Goal: Task Accomplishment & Management: Complete application form

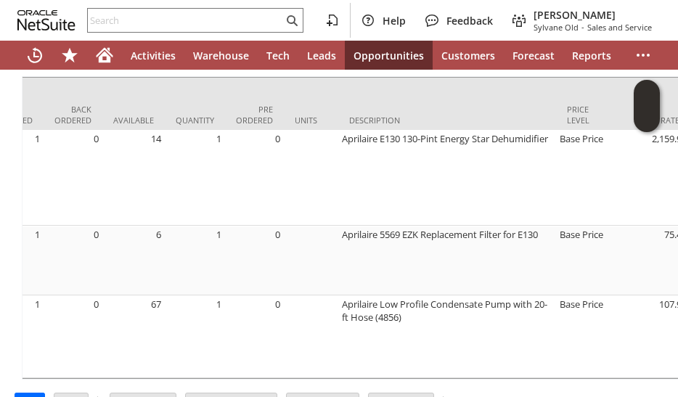
scroll to position [0, 476]
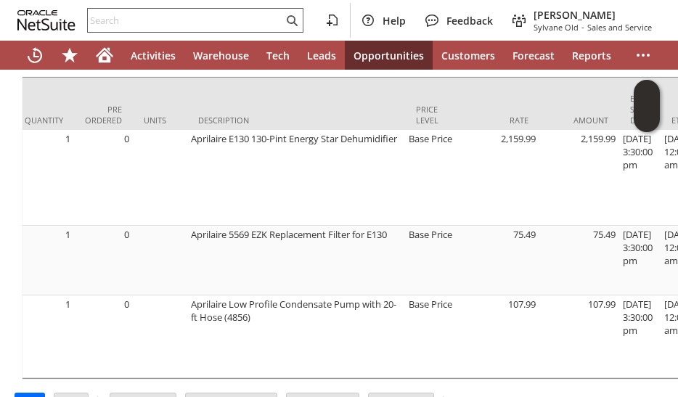
click at [137, 27] on input "text" at bounding box center [185, 20] width 195 height 17
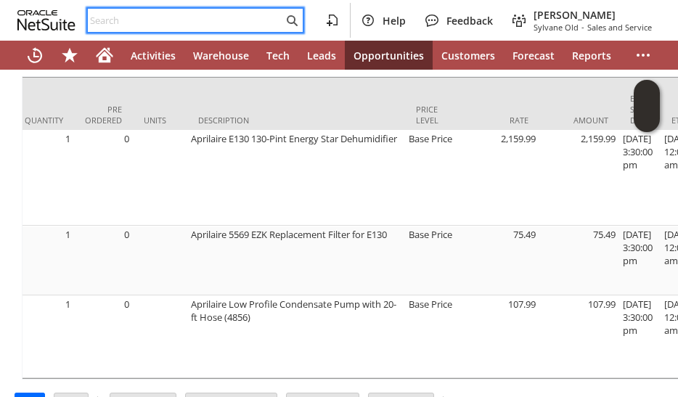
paste input "904350"
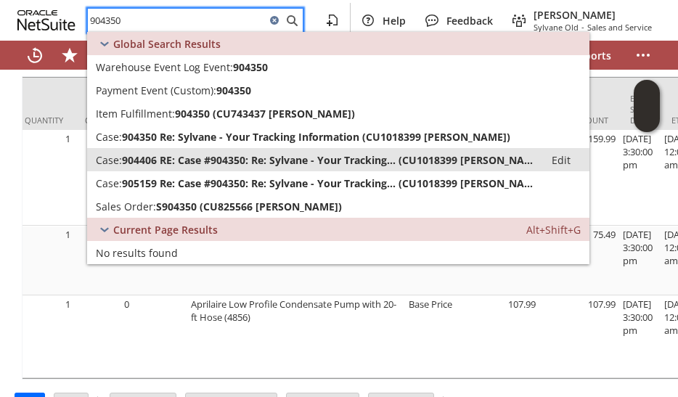
type input "904350"
click at [192, 160] on span "904406 RE: Case #904350: Re: Sylvane - Your Tracking... (CU1018399 John R Batso…" at bounding box center [329, 160] width 414 height 14
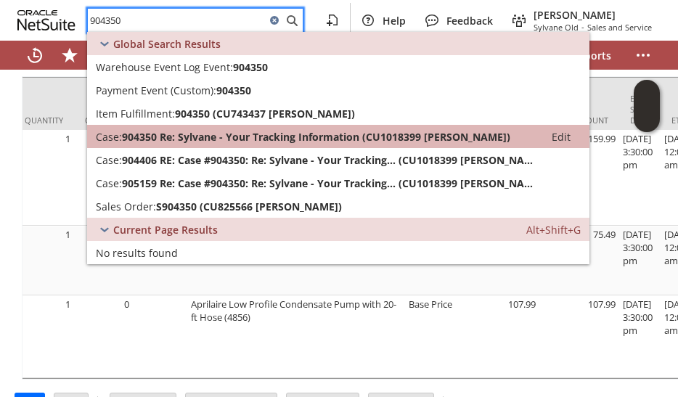
click at [192, 137] on span "904350 Re: Sylvane - Your Tracking Information (CU1018399 John R Batson)" at bounding box center [316, 137] width 388 height 14
click at [167, 138] on span "904350 Re: Sylvane - Your Tracking Information (CU1018399 John R Batson)" at bounding box center [316, 137] width 388 height 14
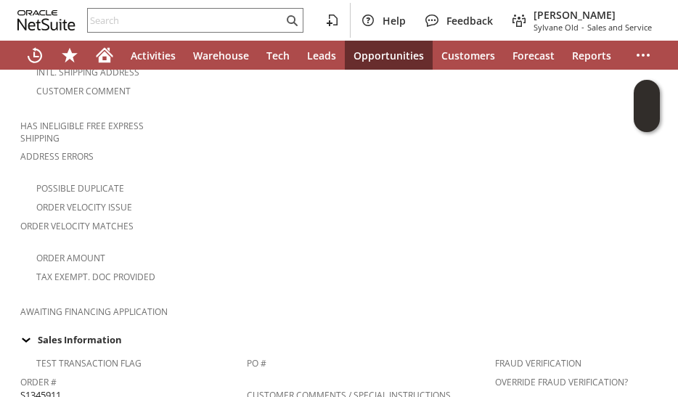
scroll to position [145, 0]
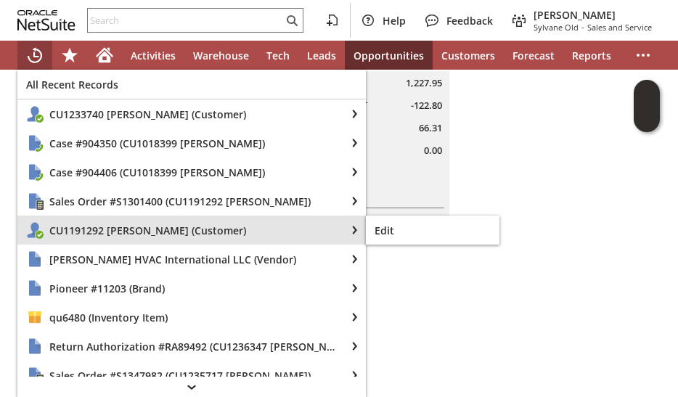
click at [94, 230] on span "CU1191292 Wayne T Tokarczyk (Customer)" at bounding box center [192, 231] width 287 height 14
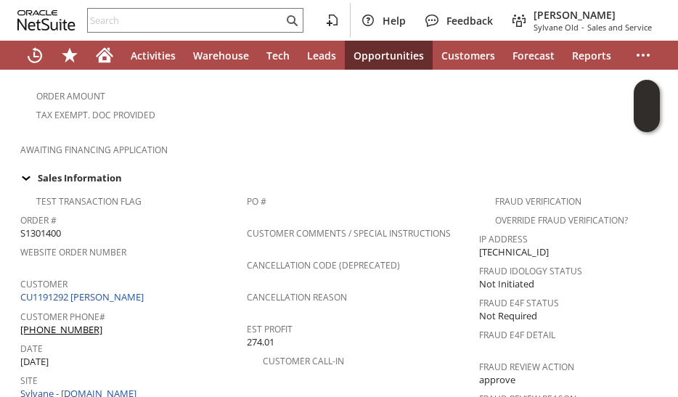
scroll to position [508, 0]
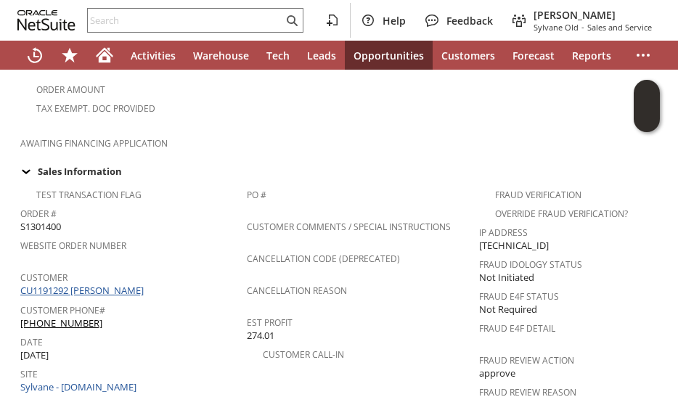
click at [147, 284] on link "CU1191292 [PERSON_NAME]" at bounding box center [83, 290] width 127 height 13
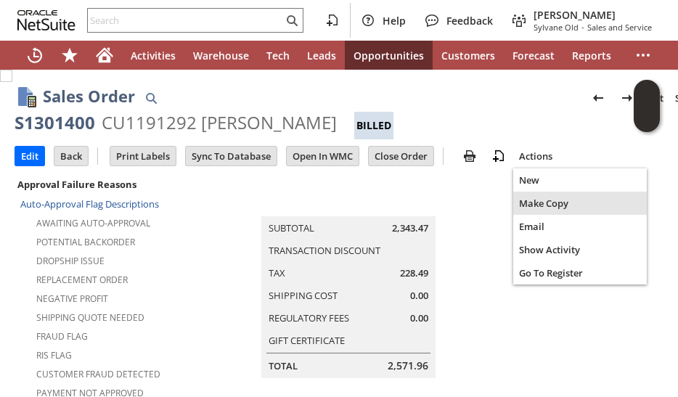
click at [531, 205] on span "Make Copy" at bounding box center [580, 203] width 122 height 13
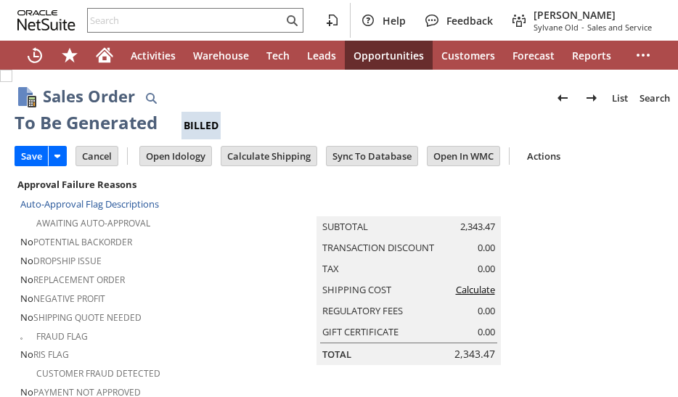
scroll to position [1323, 0]
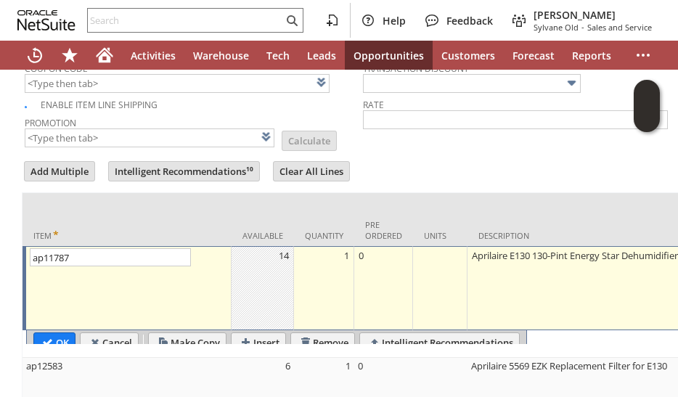
type input "Intelligent Recommendations¹⁰"
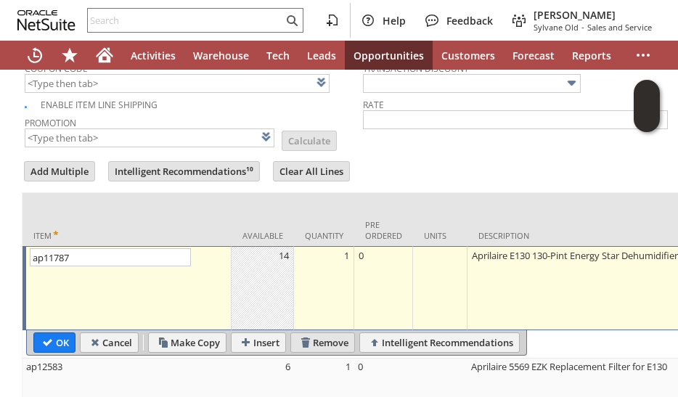
click at [306, 333] on input "Remove" at bounding box center [322, 342] width 63 height 19
type input "ap12583"
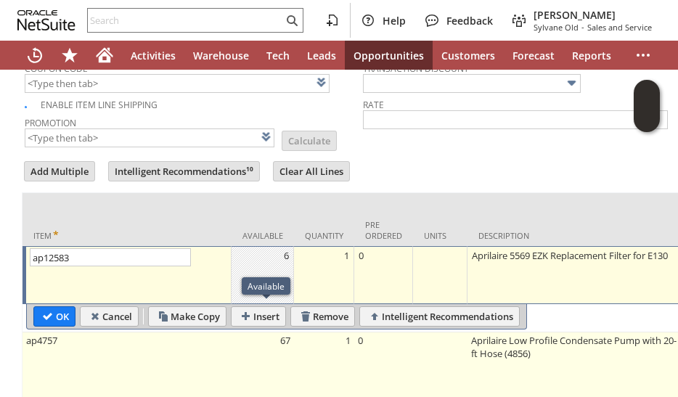
click at [235, 333] on td "67" at bounding box center [263, 367] width 62 height 69
type input "Base Price"
type input "ap4757"
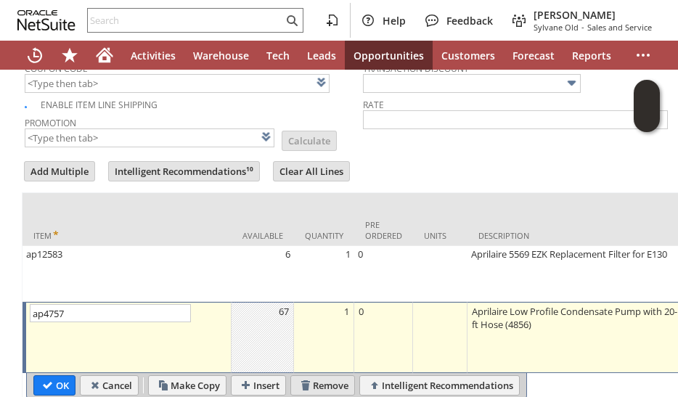
click at [308, 376] on input "Remove" at bounding box center [322, 385] width 63 height 19
type input "Add"
type input "Copy Previous"
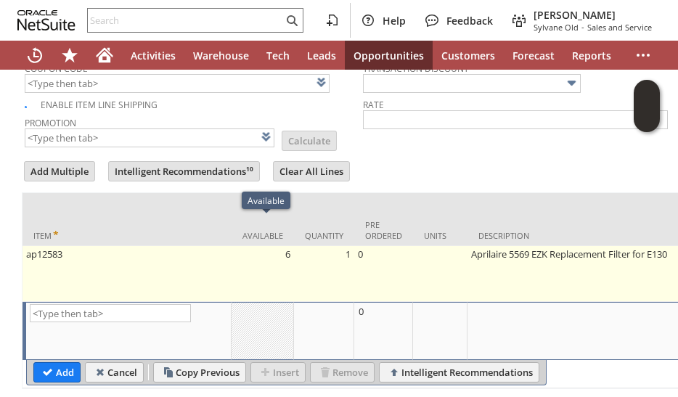
click at [277, 246] on td "6" at bounding box center [263, 274] width 62 height 56
type input "ap12583"
type input "OK"
type input "Make Copy"
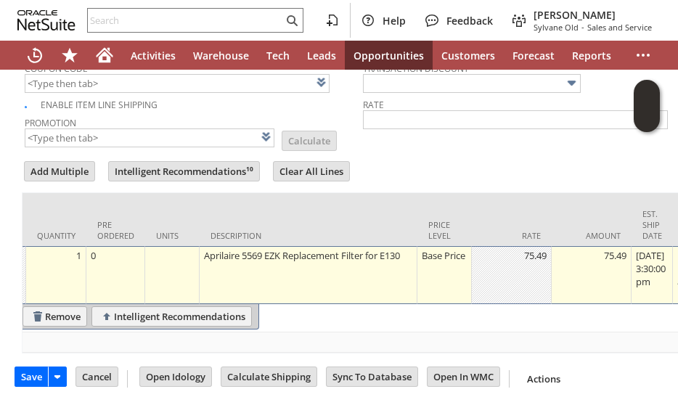
scroll to position [0, 335]
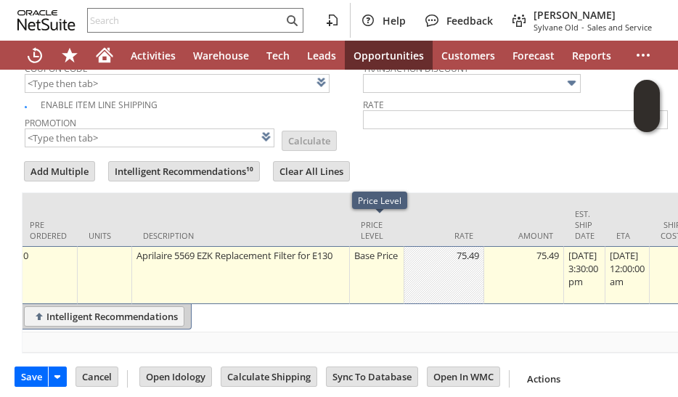
click at [370, 248] on div "Base Price" at bounding box center [377, 255] width 46 height 15
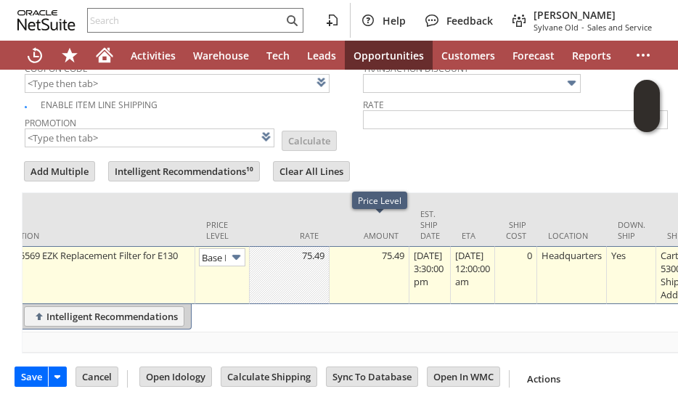
scroll to position [0, 20]
click at [234, 249] on img at bounding box center [236, 257] width 17 height 17
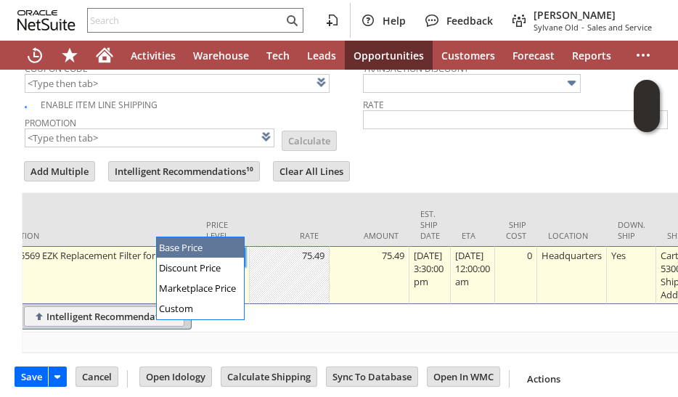
scroll to position [0, 0]
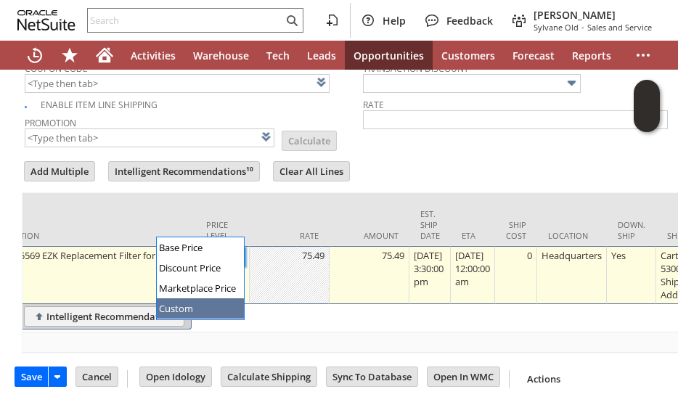
type input "Custom"
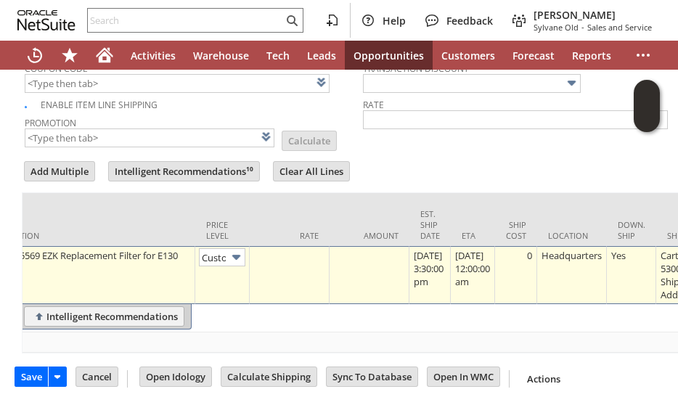
click at [269, 256] on td at bounding box center [290, 275] width 80 height 58
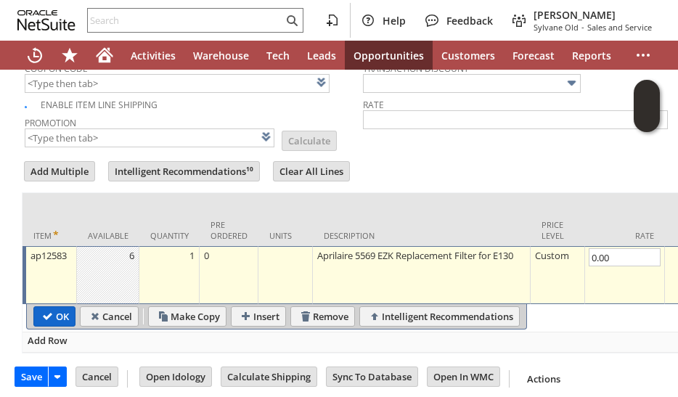
type input "0.00"
click at [52, 307] on input "OK" at bounding box center [54, 316] width 41 height 19
type input "Add"
type input "Copy Previous"
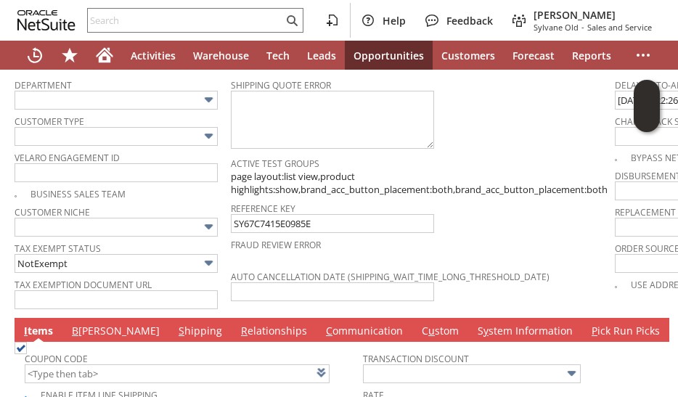
scroll to position [1032, 180]
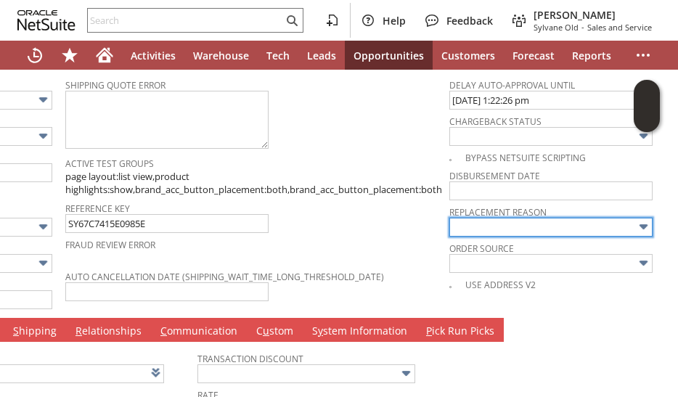
click at [475, 218] on input "text" at bounding box center [550, 227] width 203 height 19
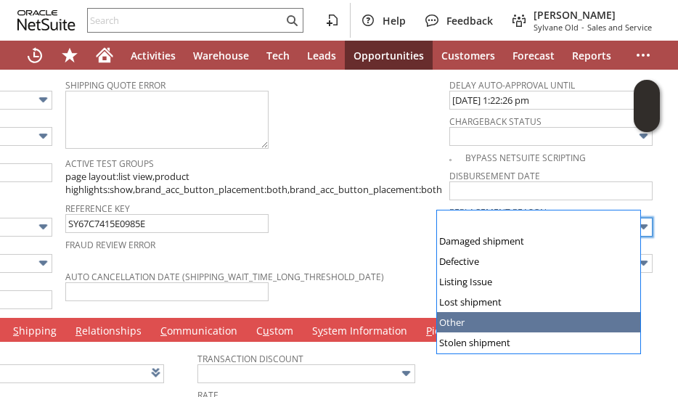
type input "Other"
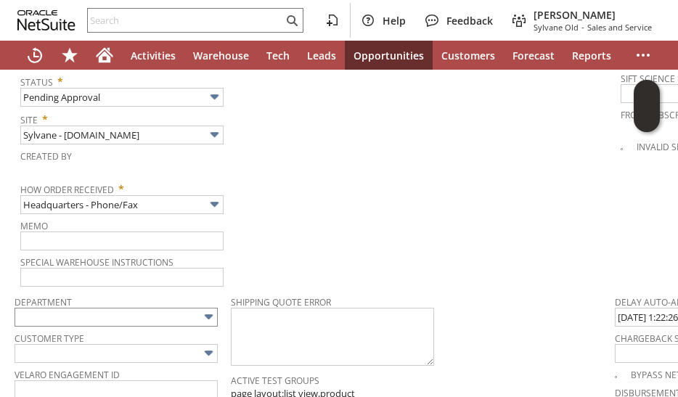
scroll to position [815, 0]
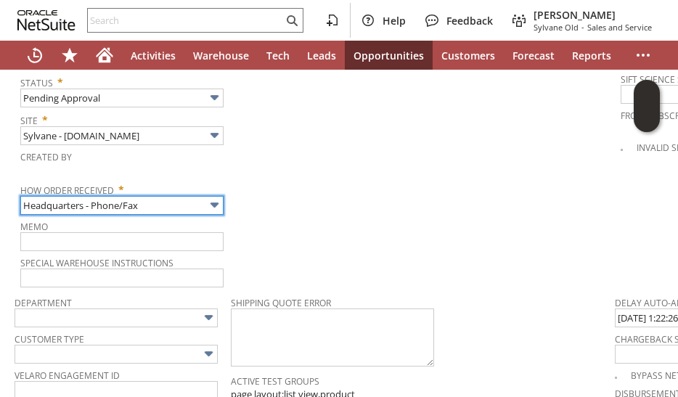
click at [97, 196] on input "Headquarters - Phone/Fax" at bounding box center [121, 205] width 203 height 19
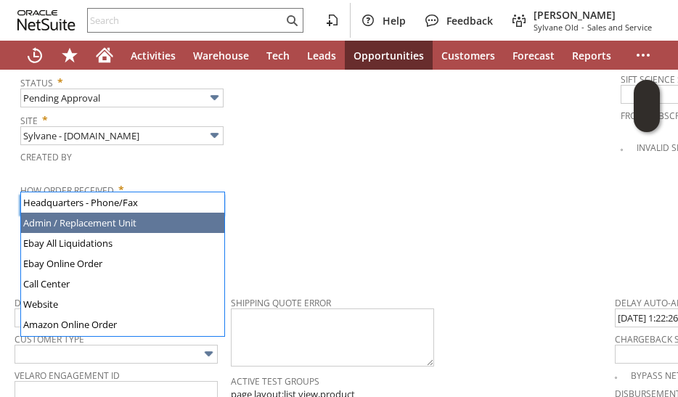
type input "Admin / Replacement Unit"
type input "ap12583"
type input "OK"
type input "Make Copy"
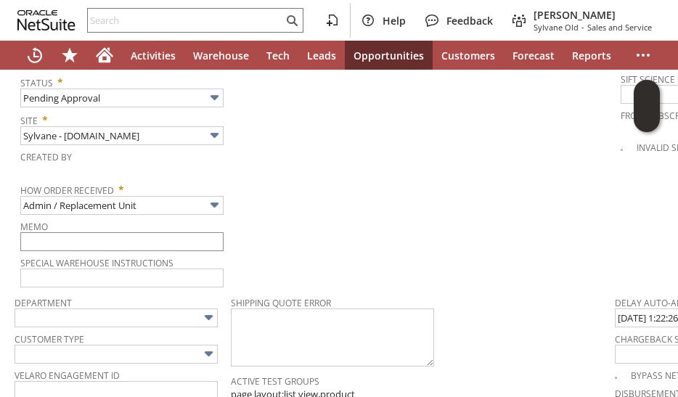
scroll to position [1323, 0]
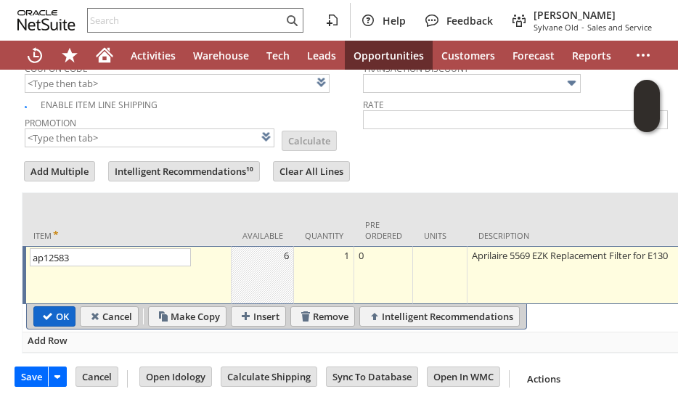
click at [48, 307] on input "OK" at bounding box center [54, 316] width 41 height 19
type input "Add"
type input "Copy Previous"
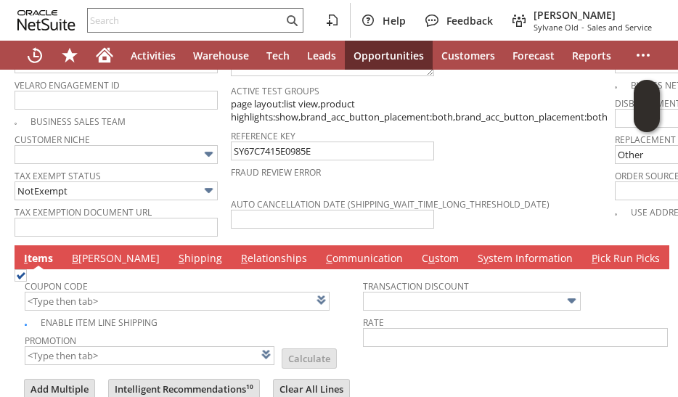
click at [86, 251] on link "B [PERSON_NAME]" at bounding box center [115, 259] width 95 height 16
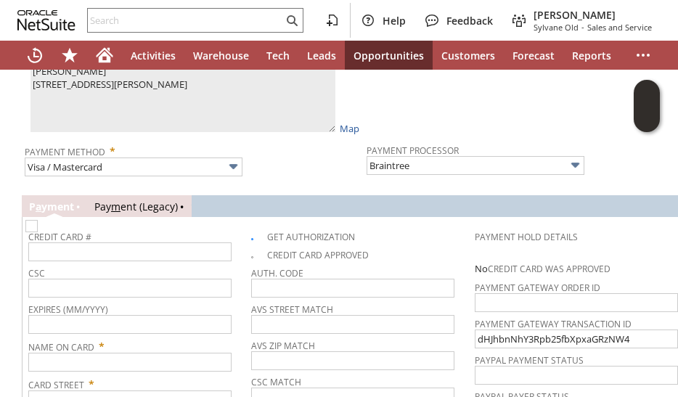
scroll to position [1395, 0]
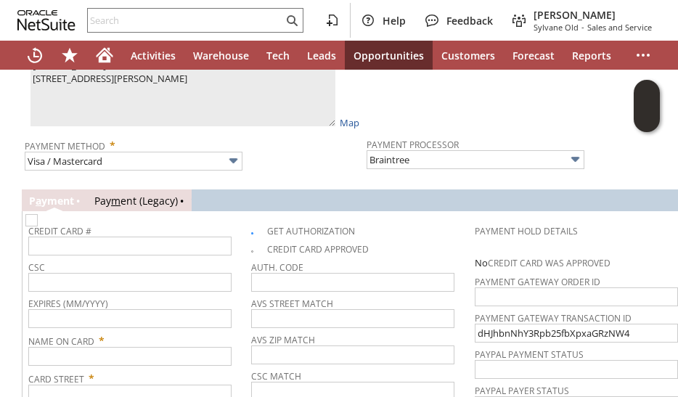
click at [38, 214] on img at bounding box center [31, 220] width 12 height 12
checkbox input "false"
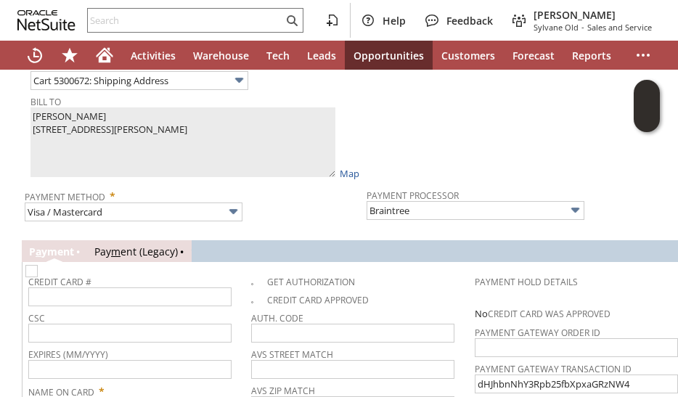
scroll to position [1468, 0]
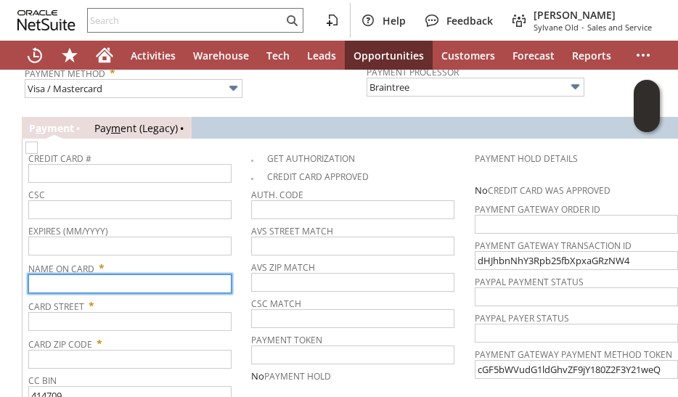
click at [80, 274] on input "text" at bounding box center [129, 283] width 203 height 19
paste input "[PERSON_NAME]"
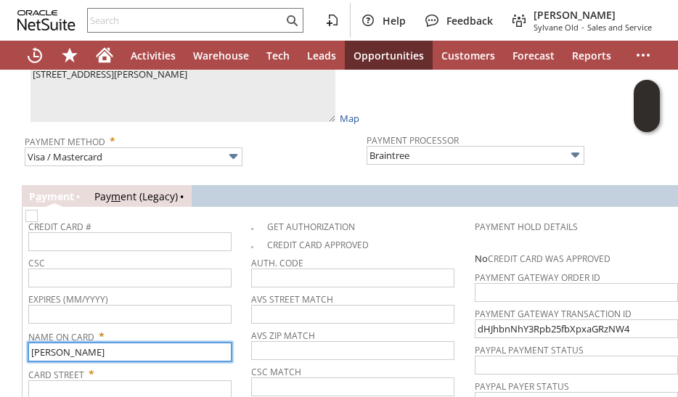
scroll to position [1323, 0]
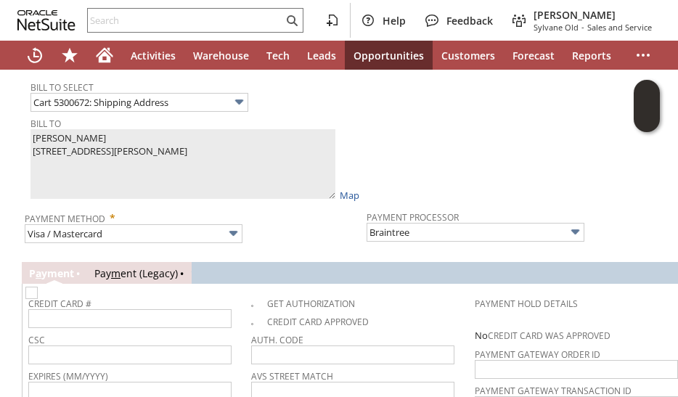
type input "[PERSON_NAME]"
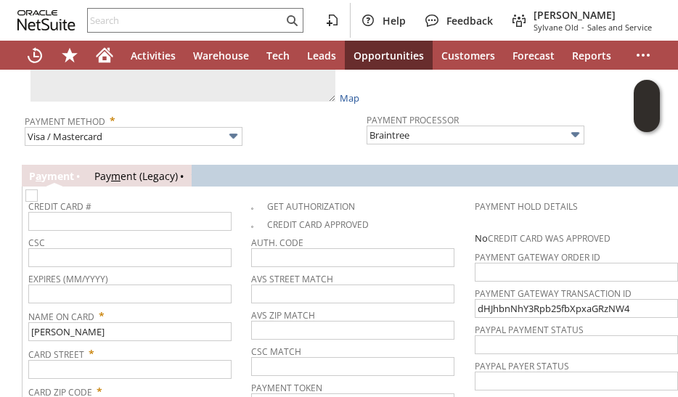
scroll to position [1468, 0]
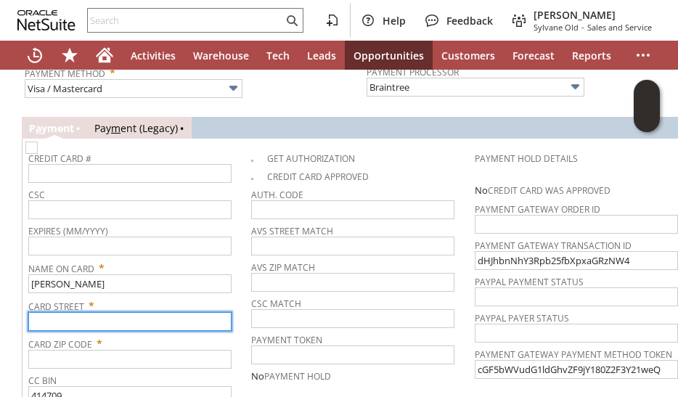
click at [115, 312] on input "text" at bounding box center [129, 321] width 203 height 19
paste input "[STREET_ADDRESS]"
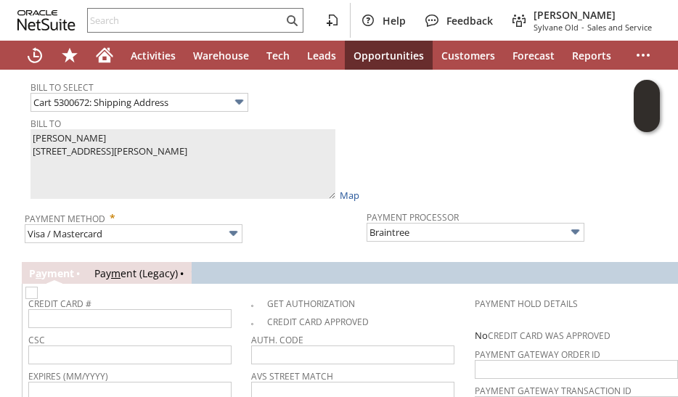
type input "[STREET_ADDRESS]"
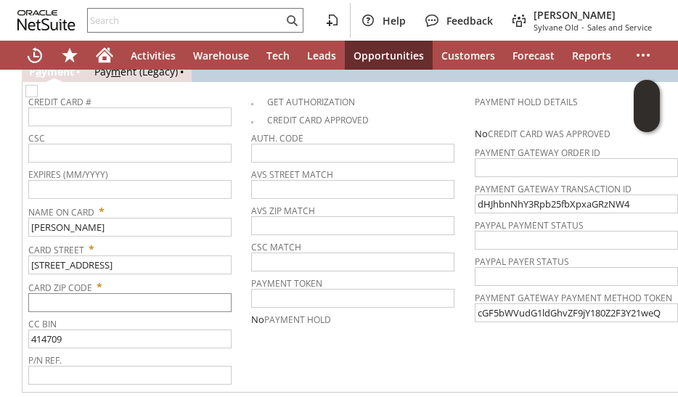
scroll to position [1541, 0]
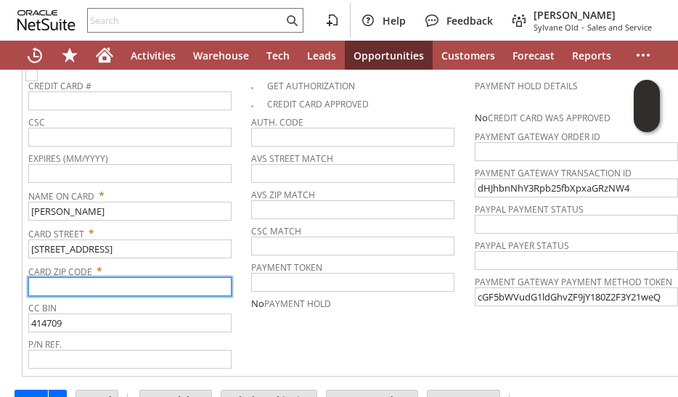
click at [122, 277] on input "text" at bounding box center [129, 286] width 203 height 19
paste input "38506"
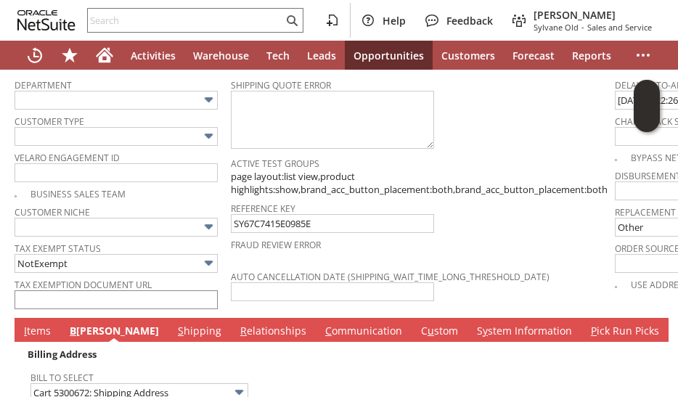
scroll to position [887, 0]
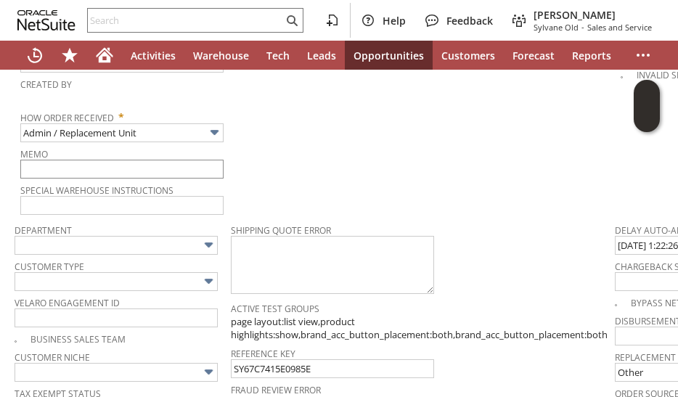
type input "38506"
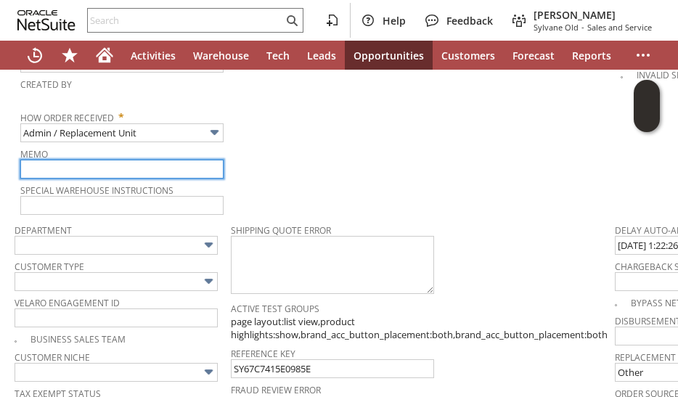
click at [113, 160] on input "text" at bounding box center [121, 169] width 203 height 19
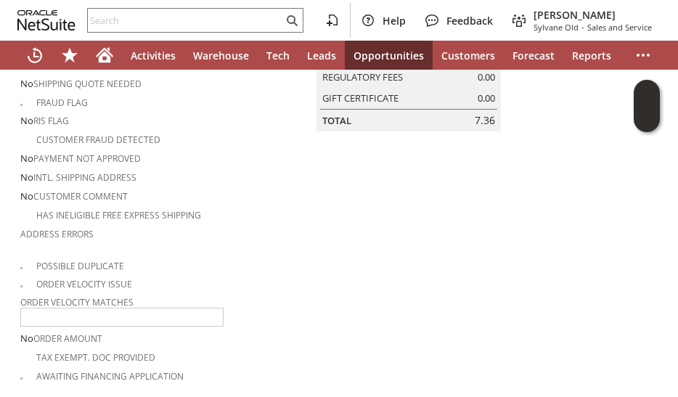
scroll to position [0, 0]
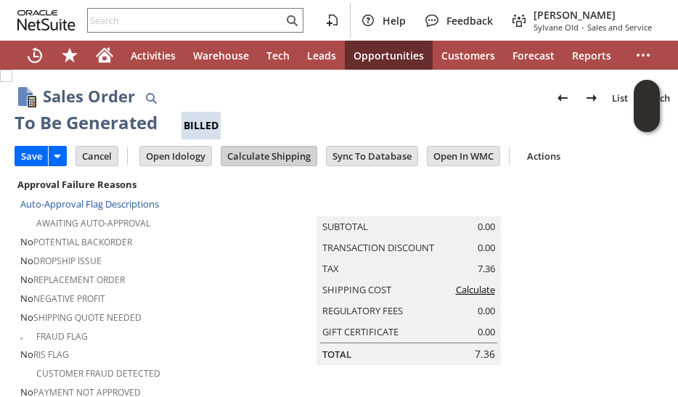
type input "Customer didnt need to use filter when received due to having one with the unit…"
click at [249, 157] on input "Calculate Shipping" at bounding box center [268, 156] width 95 height 19
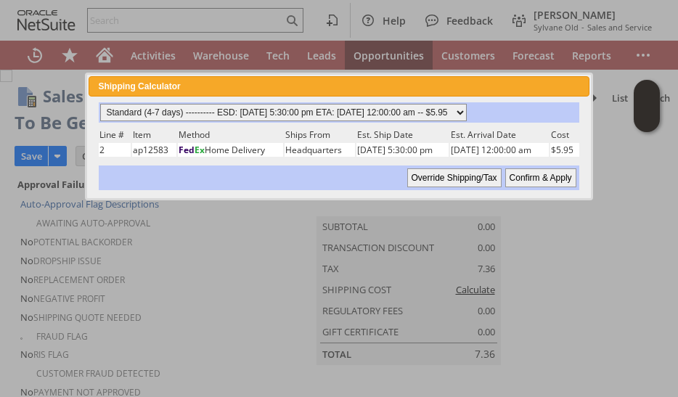
click at [438, 114] on select "Standard (4-7 days) ---------- ESD: [DATE] 5:30:00 pm ETA: [DATE] 12:00:00 am -…" at bounding box center [283, 112] width 367 height 17
select select "2 Day ------------------------ ESD: [DATE] 5:30:00 pm ETA: [DATE] 12:00:00 am -…"
click at [100, 104] on select "Standard (4-7 days) ---------- ESD: [DATE] 5:30:00 pm ETA: [DATE] 12:00:00 am -…" at bounding box center [283, 112] width 367 height 17
drag, startPoint x: 524, startPoint y: 173, endPoint x: 309, endPoint y: 253, distance: 229.3
click at [523, 173] on input "Confirm & Apply" at bounding box center [540, 177] width 71 height 19
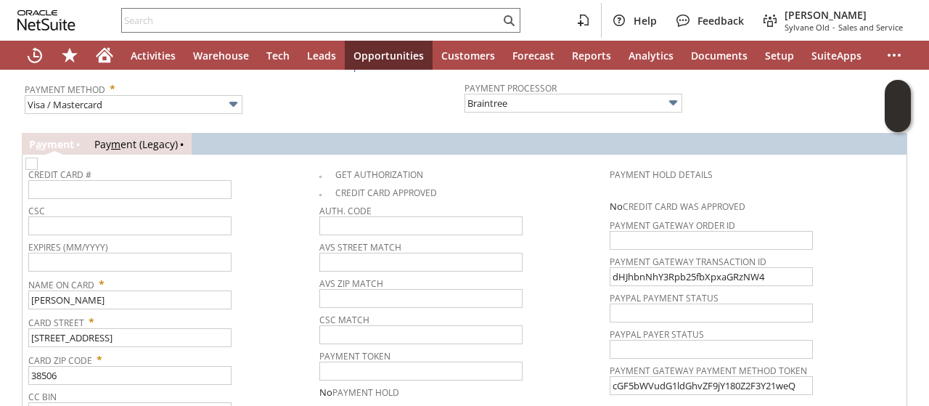
scroll to position [1234, 0]
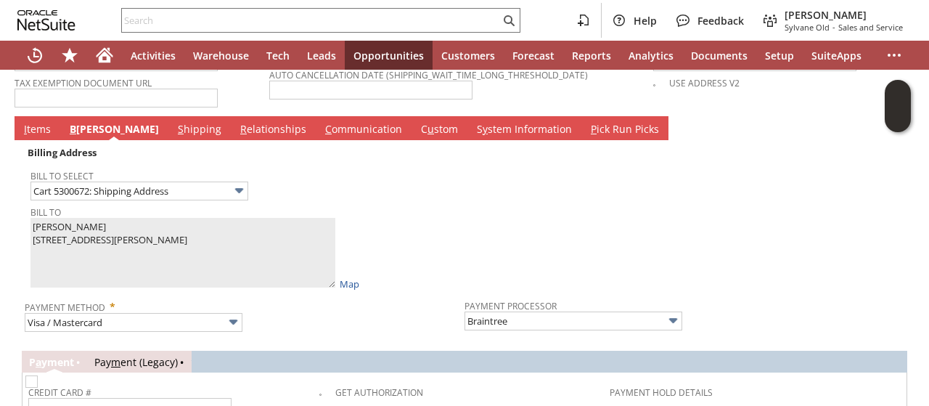
click at [37, 122] on link "I tems" at bounding box center [37, 130] width 34 height 16
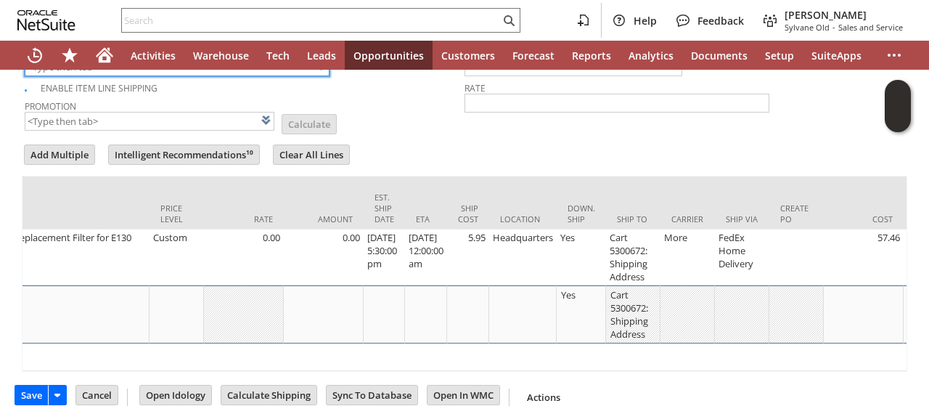
scroll to position [0, 737]
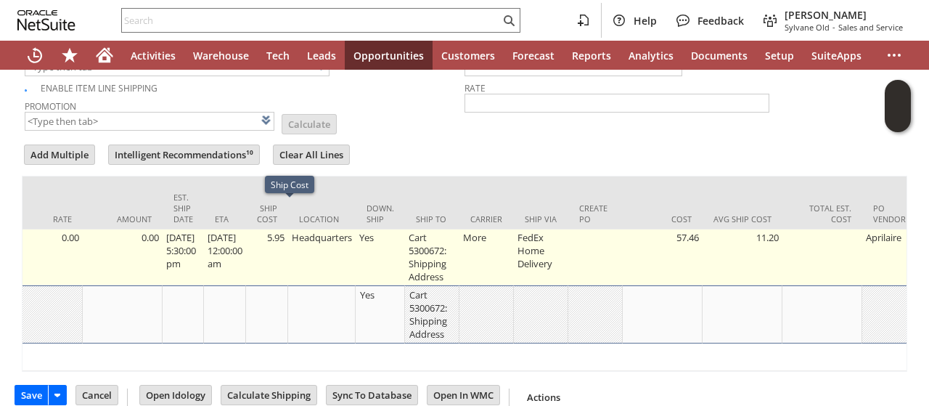
click at [288, 229] on td "5.95" at bounding box center [267, 257] width 42 height 56
type input "5.95"
type input "OK"
type input "Make Copy"
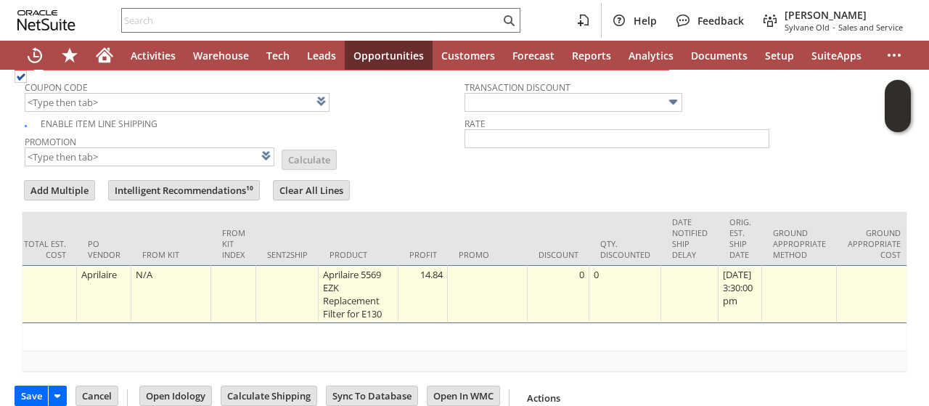
scroll to position [0, 2558]
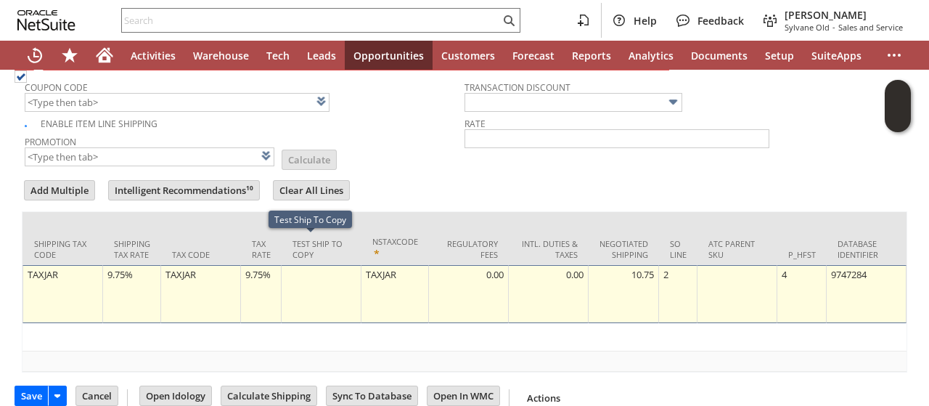
type input "0.0"
click at [245, 267] on div "9.75%" at bounding box center [261, 274] width 33 height 15
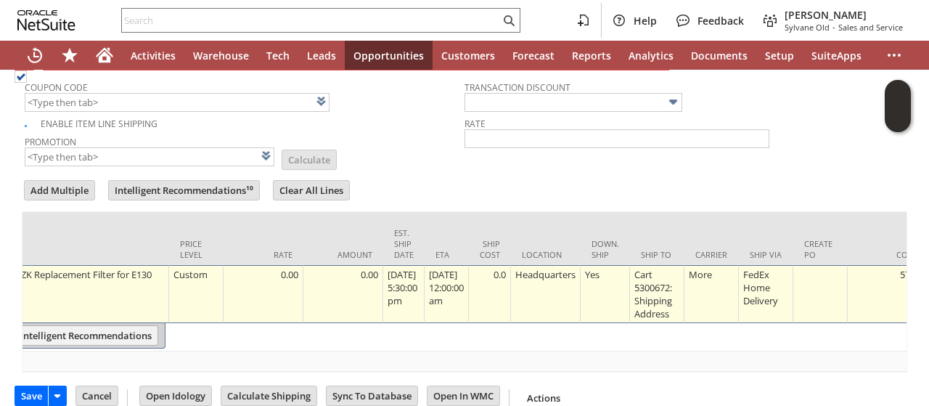
scroll to position [0, 0]
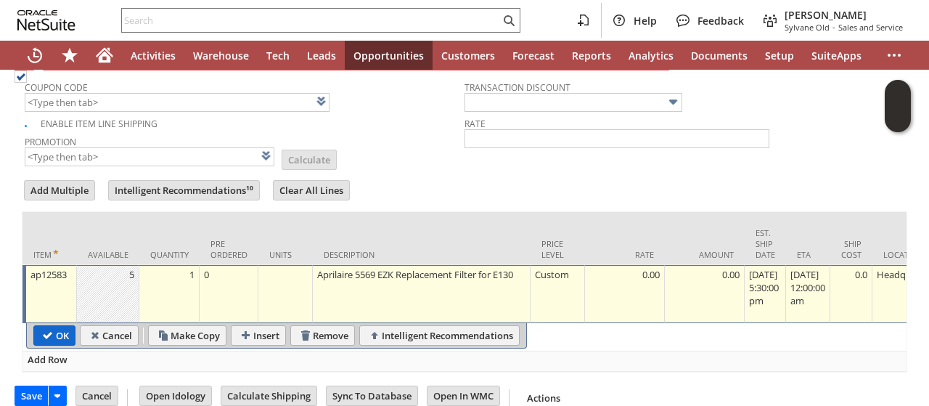
type input "0.0%"
click at [60, 326] on input "OK" at bounding box center [54, 335] width 41 height 19
type input "Add"
type input "Copy Previous"
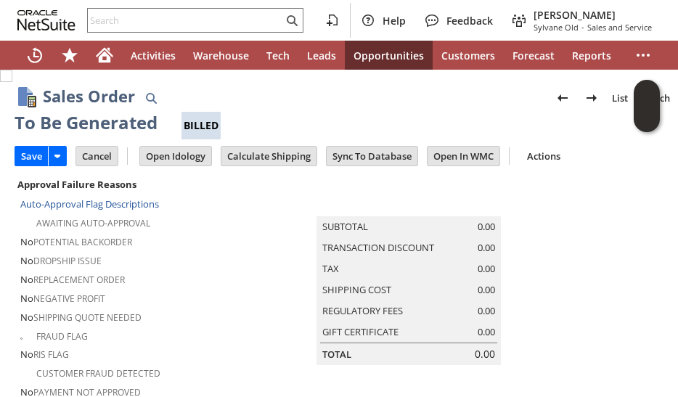
drag, startPoint x: 22, startPoint y: 153, endPoint x: 225, endPoint y: 233, distance: 218.4
click at [22, 153] on input "Save" at bounding box center [31, 156] width 33 height 19
